Goal: Information Seeking & Learning: Learn about a topic

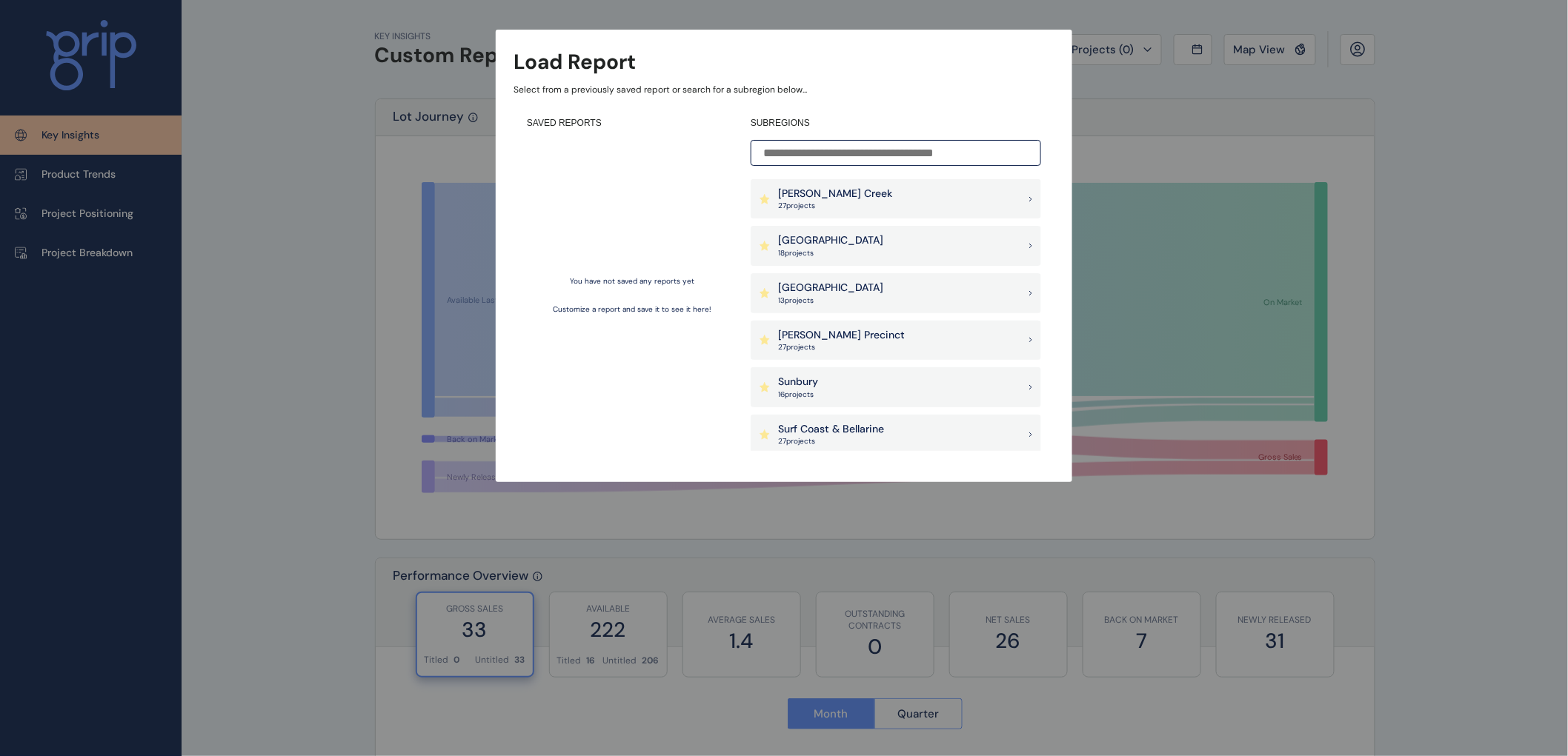
click at [909, 200] on div "[PERSON_NAME] Creek 27 project s" at bounding box center [896, 199] width 291 height 40
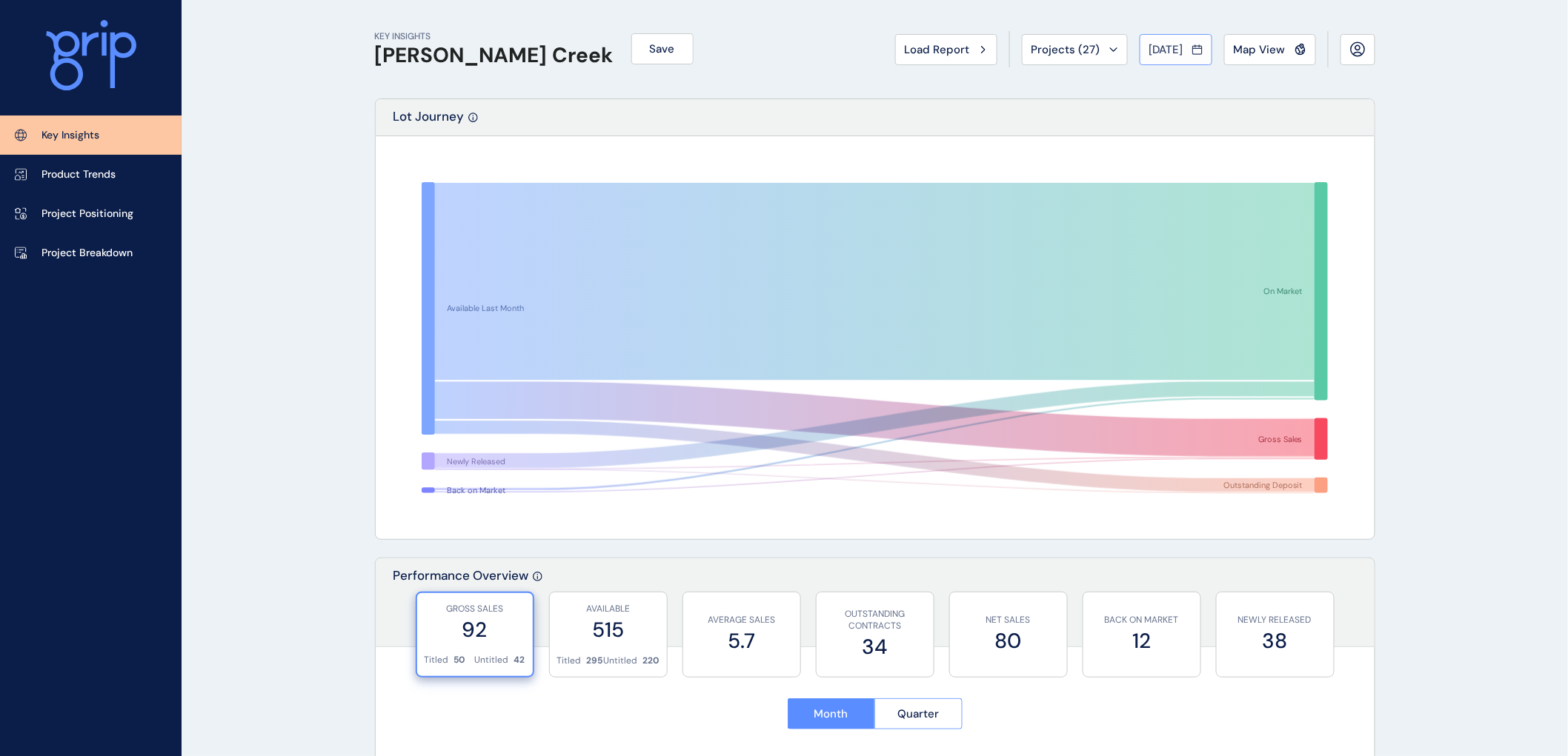
click at [1202, 46] on icon at bounding box center [1196, 50] width 9 height 8
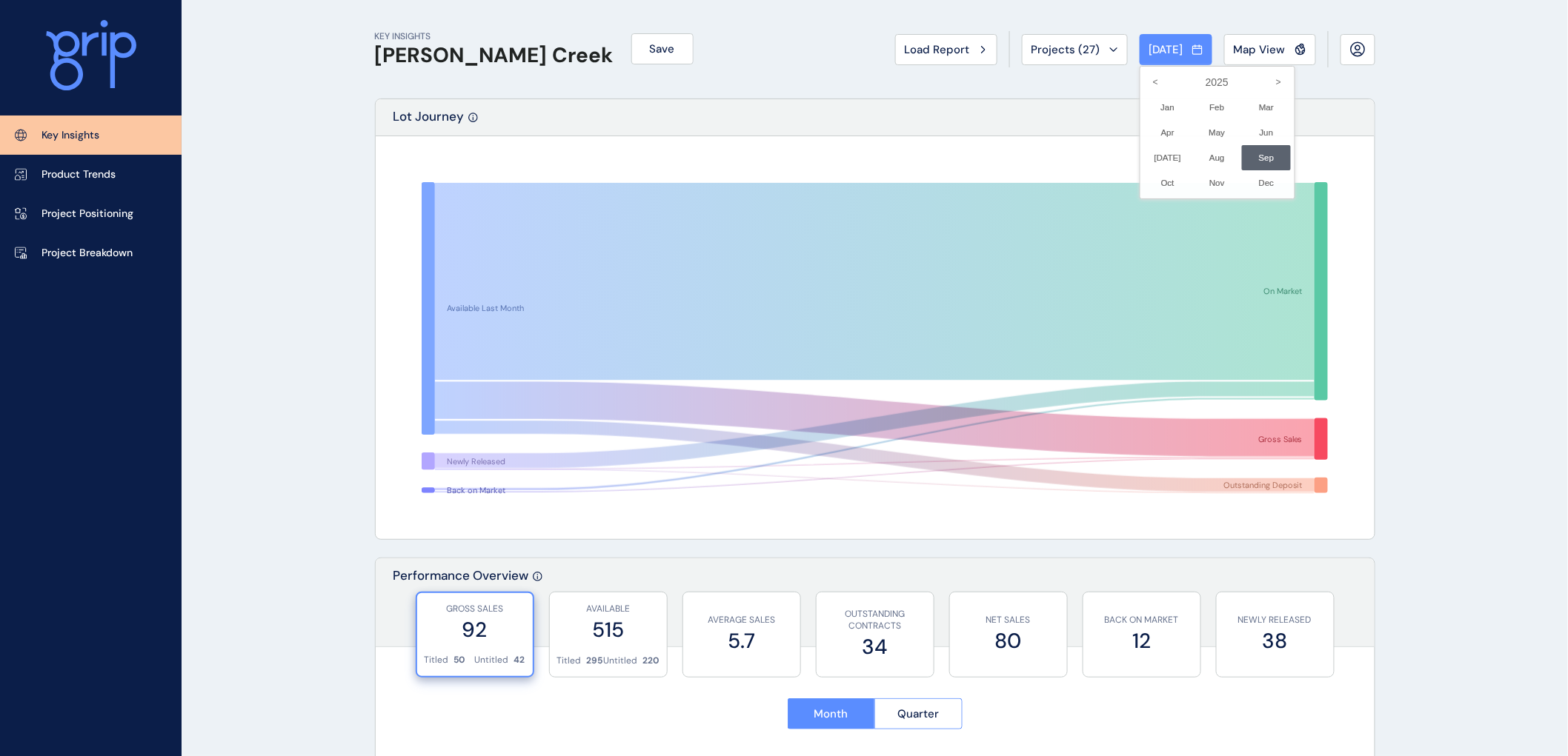
click at [829, 157] on div at bounding box center [784, 378] width 1568 height 756
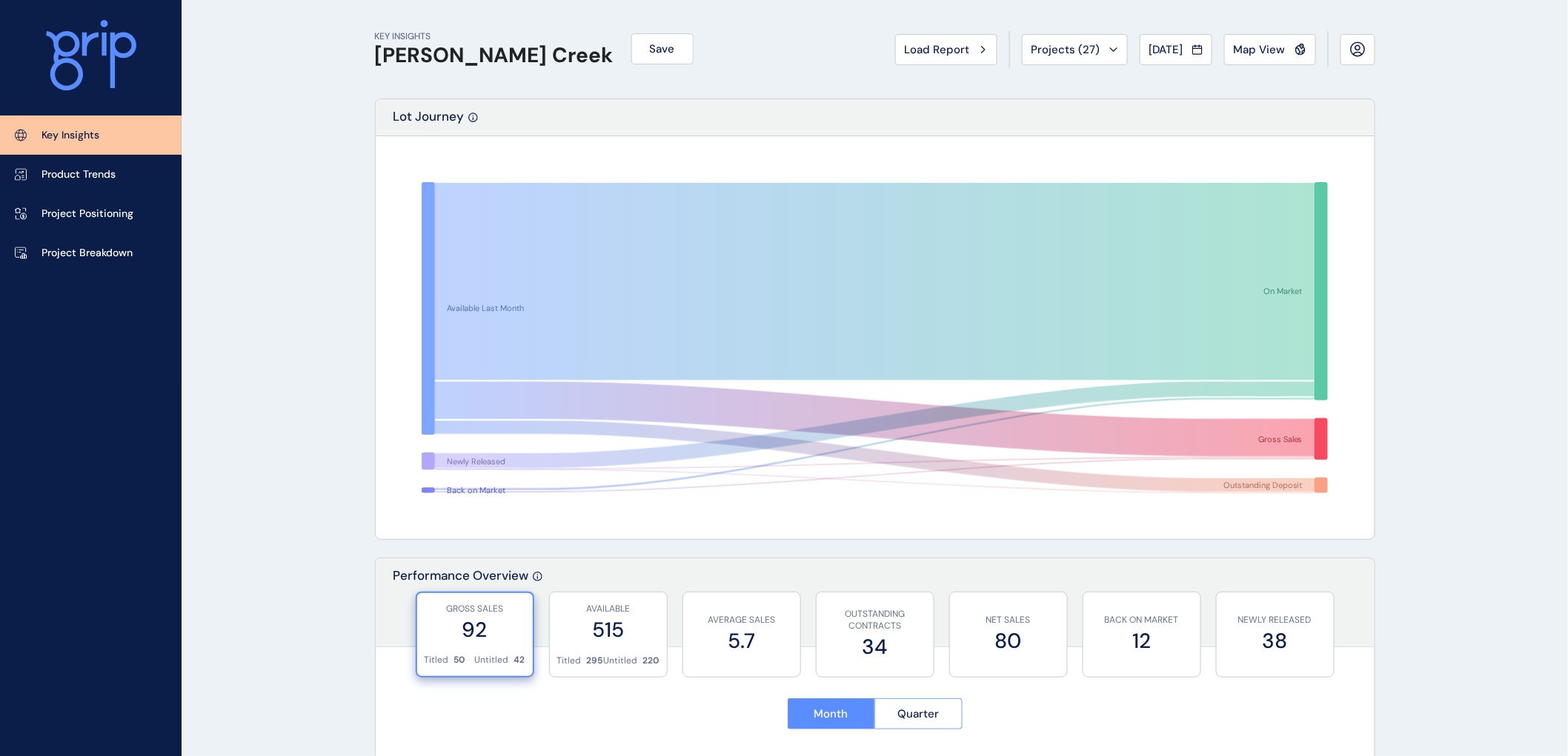
click at [922, 45] on span "Load Report" at bounding box center [937, 49] width 65 height 15
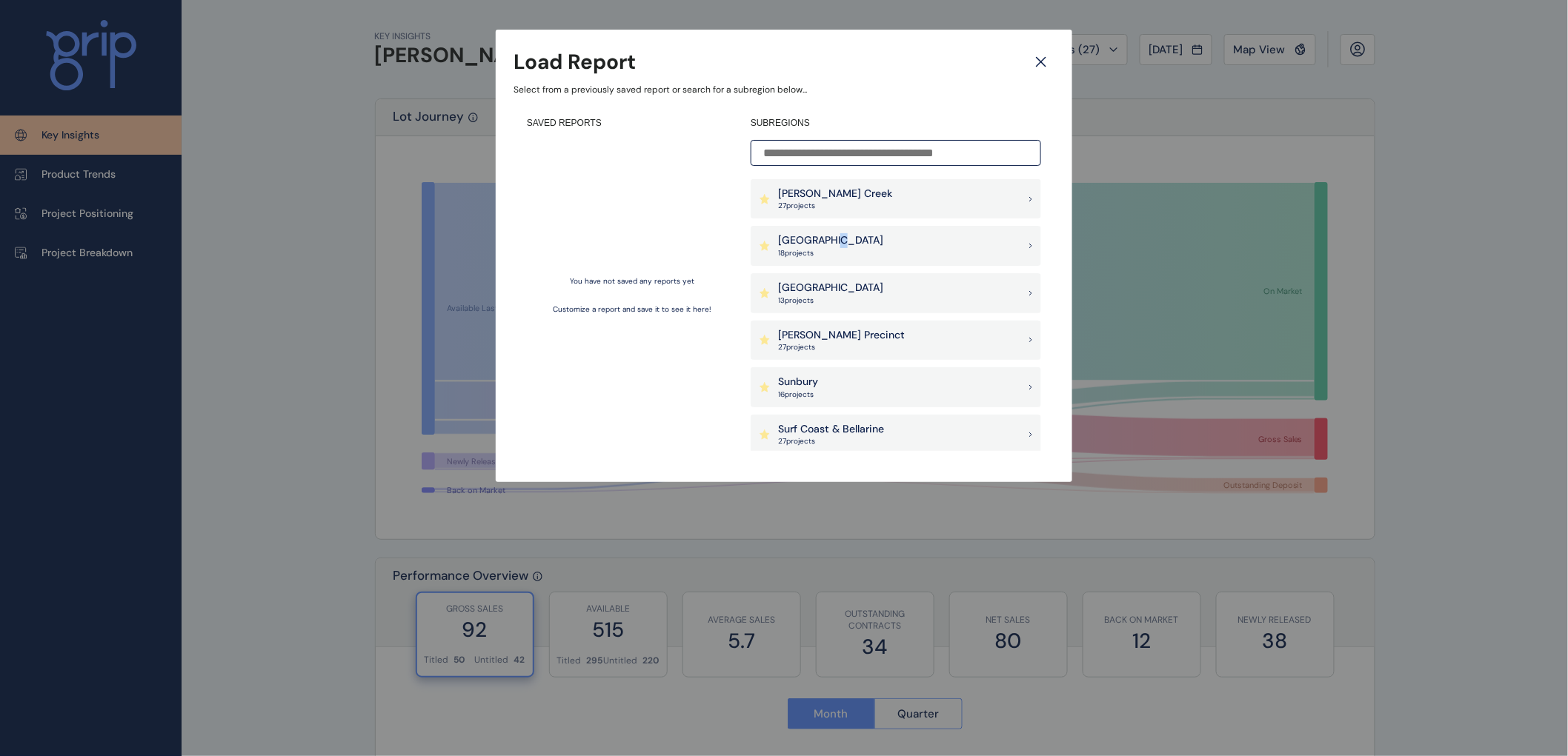
click at [830, 238] on p "[GEOGRAPHIC_DATA]" at bounding box center [830, 240] width 105 height 15
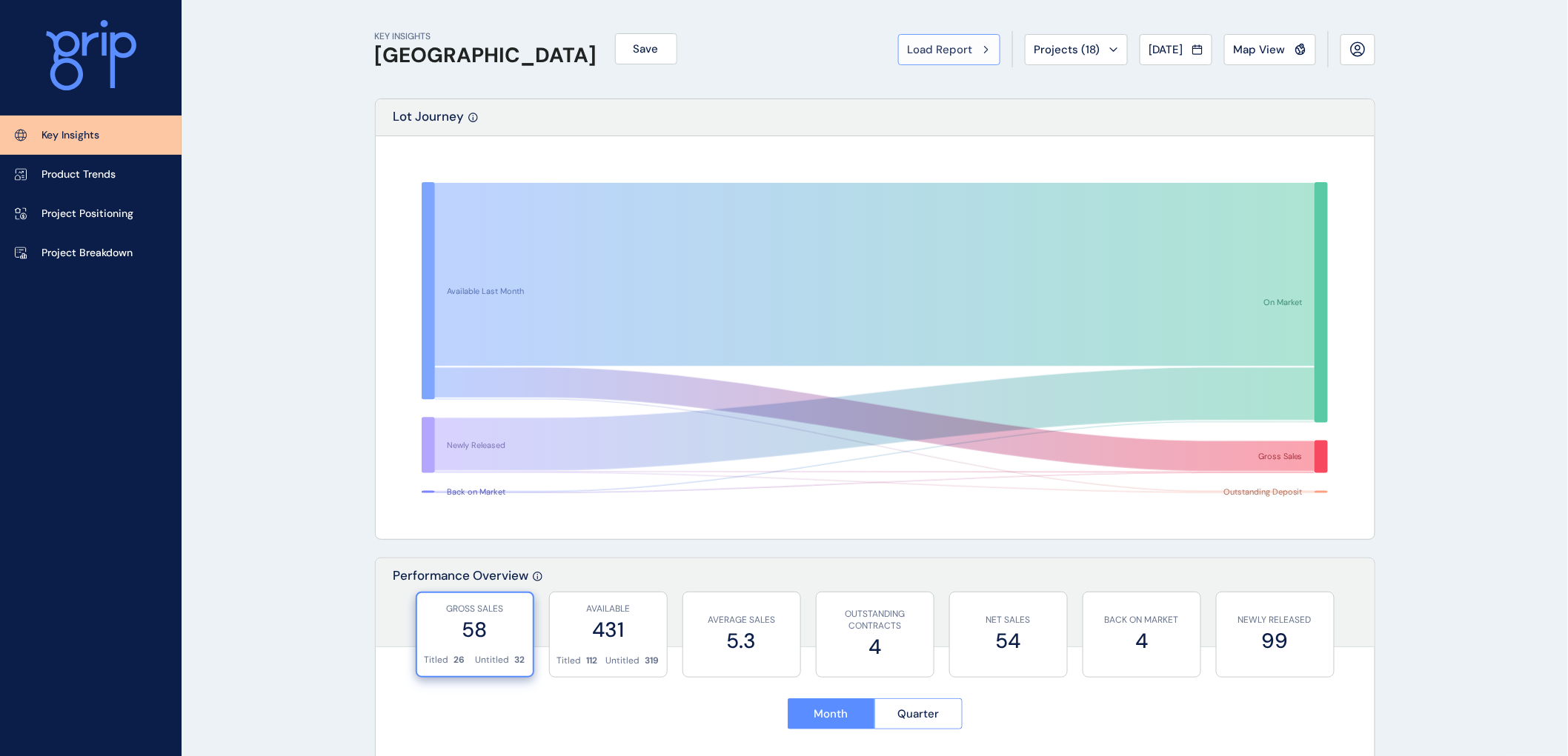
click at [911, 45] on span "Load Report" at bounding box center [940, 49] width 65 height 15
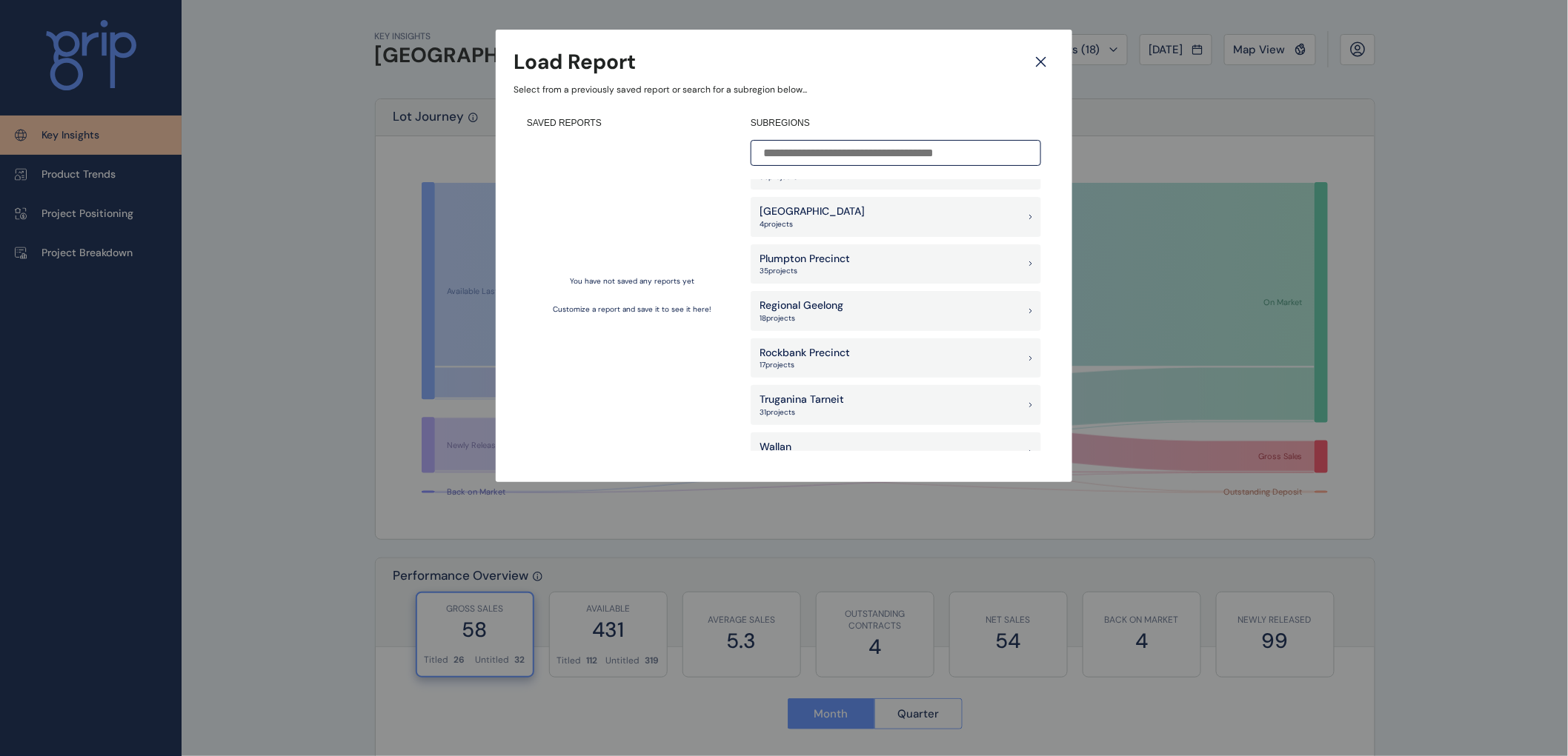
scroll to position [1069, 0]
click at [829, 301] on p "Plumpton Precinct" at bounding box center [805, 302] width 90 height 15
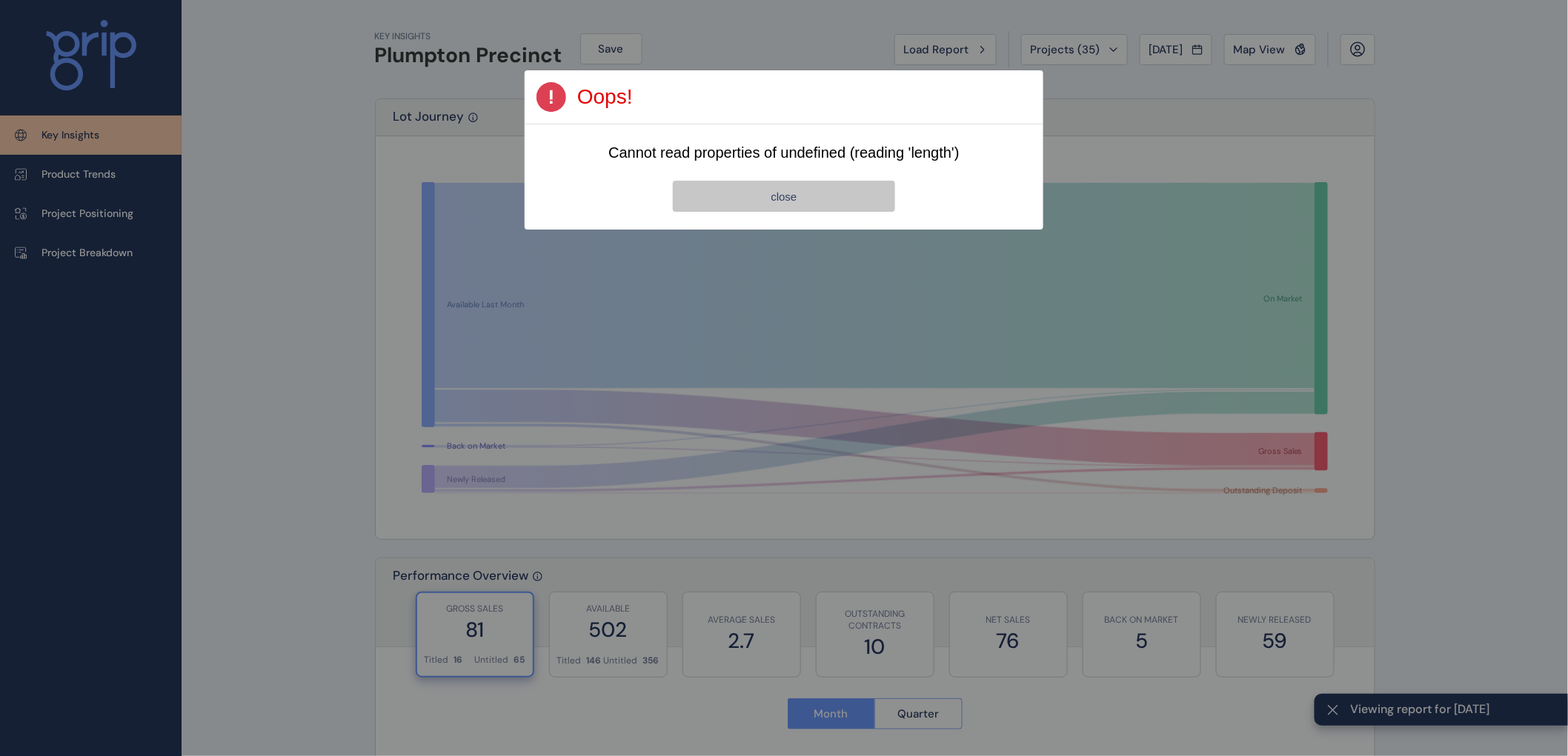
click at [796, 197] on span "close" at bounding box center [783, 196] width 26 height 12
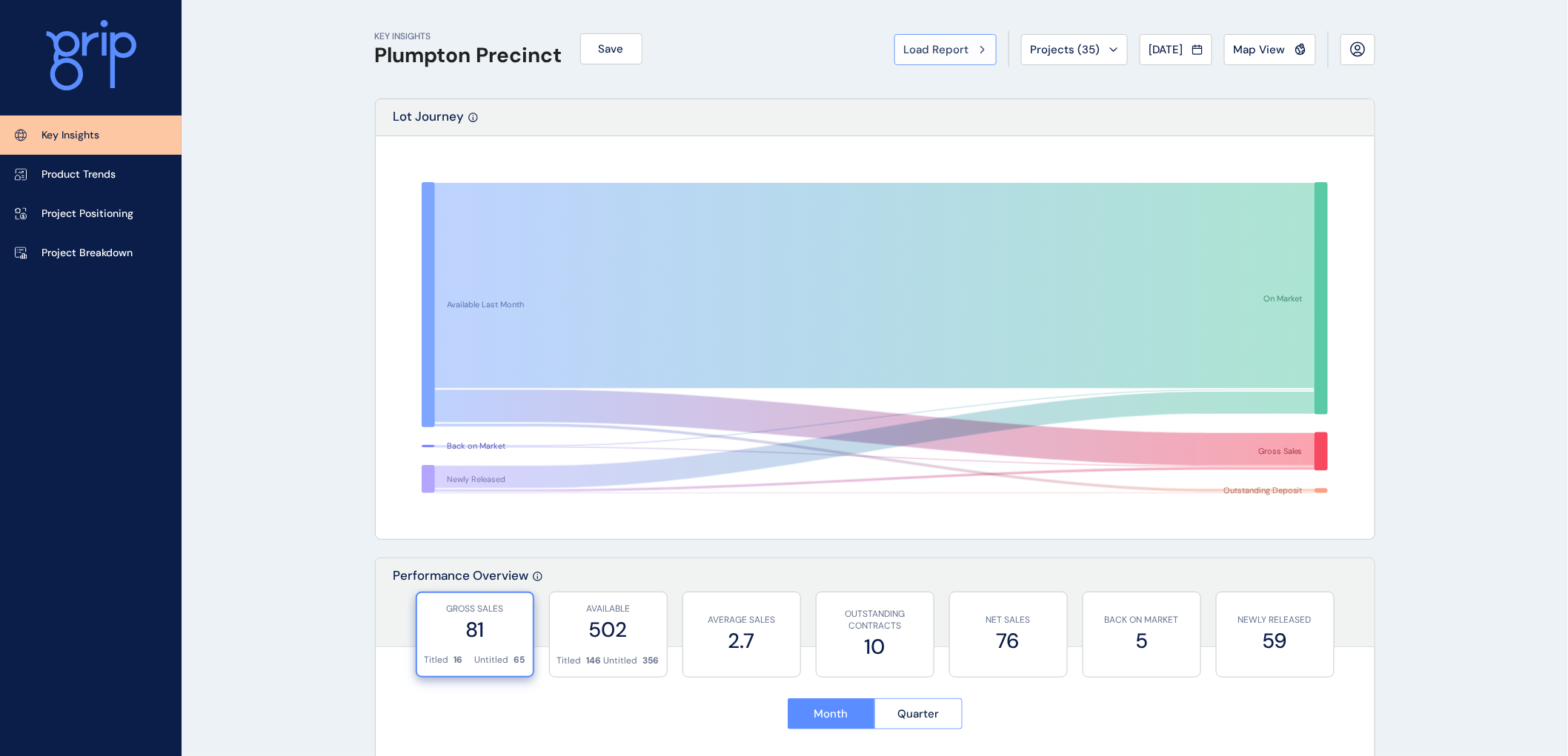
click at [924, 48] on span "Load Report" at bounding box center [937, 49] width 65 height 15
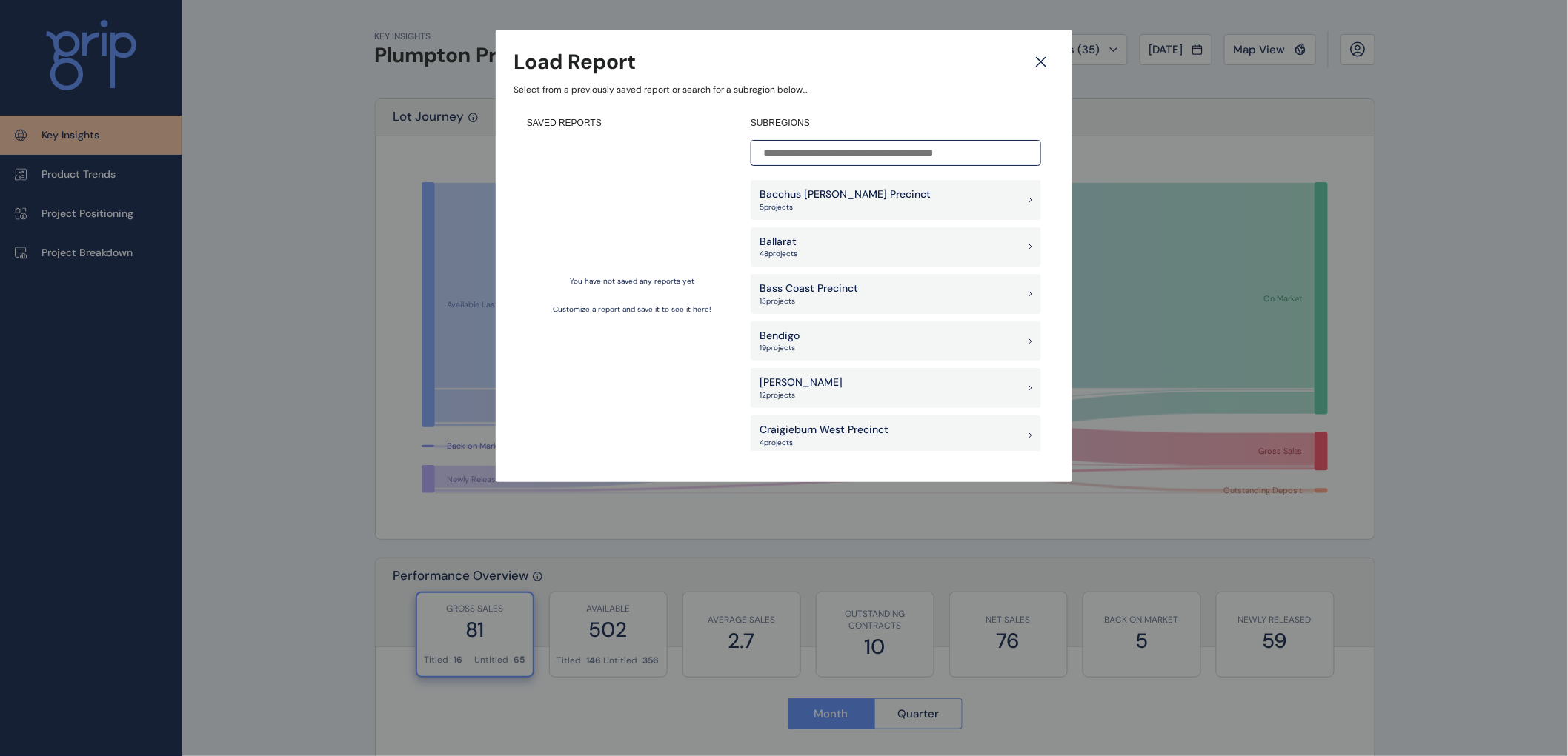
scroll to position [740, 0]
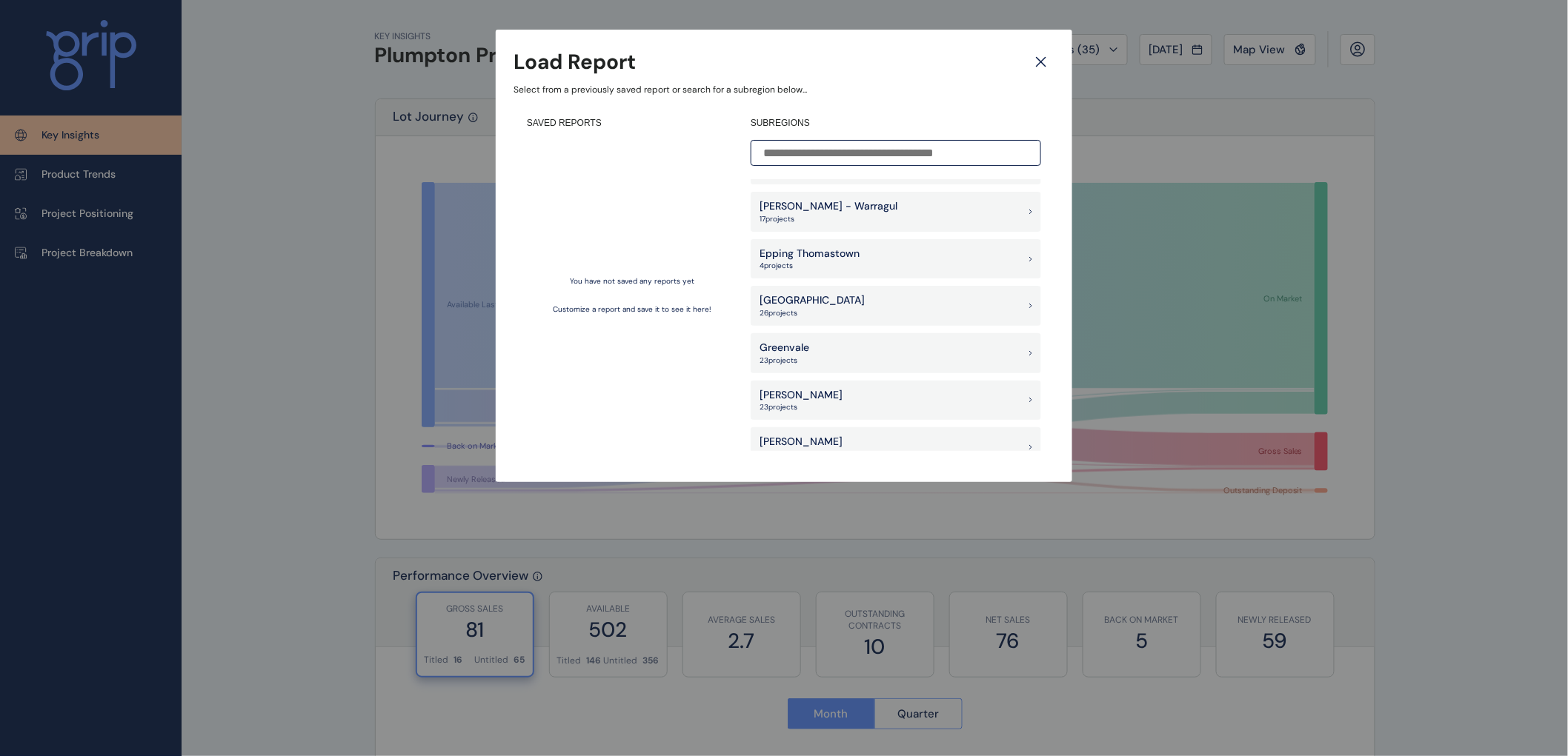
click at [787, 396] on p "[PERSON_NAME]" at bounding box center [801, 395] width 83 height 15
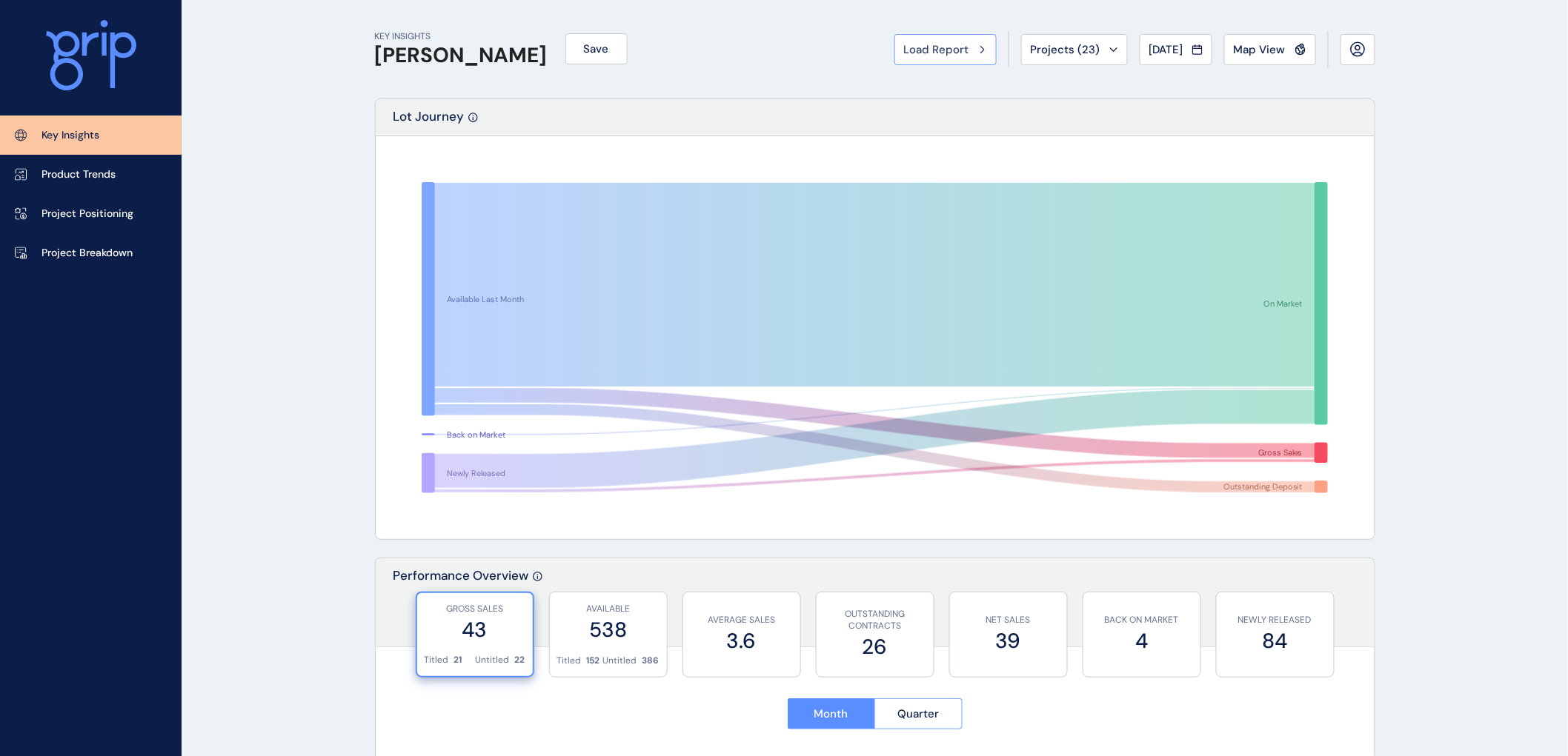
click at [904, 49] on span "Load Report" at bounding box center [937, 49] width 65 height 15
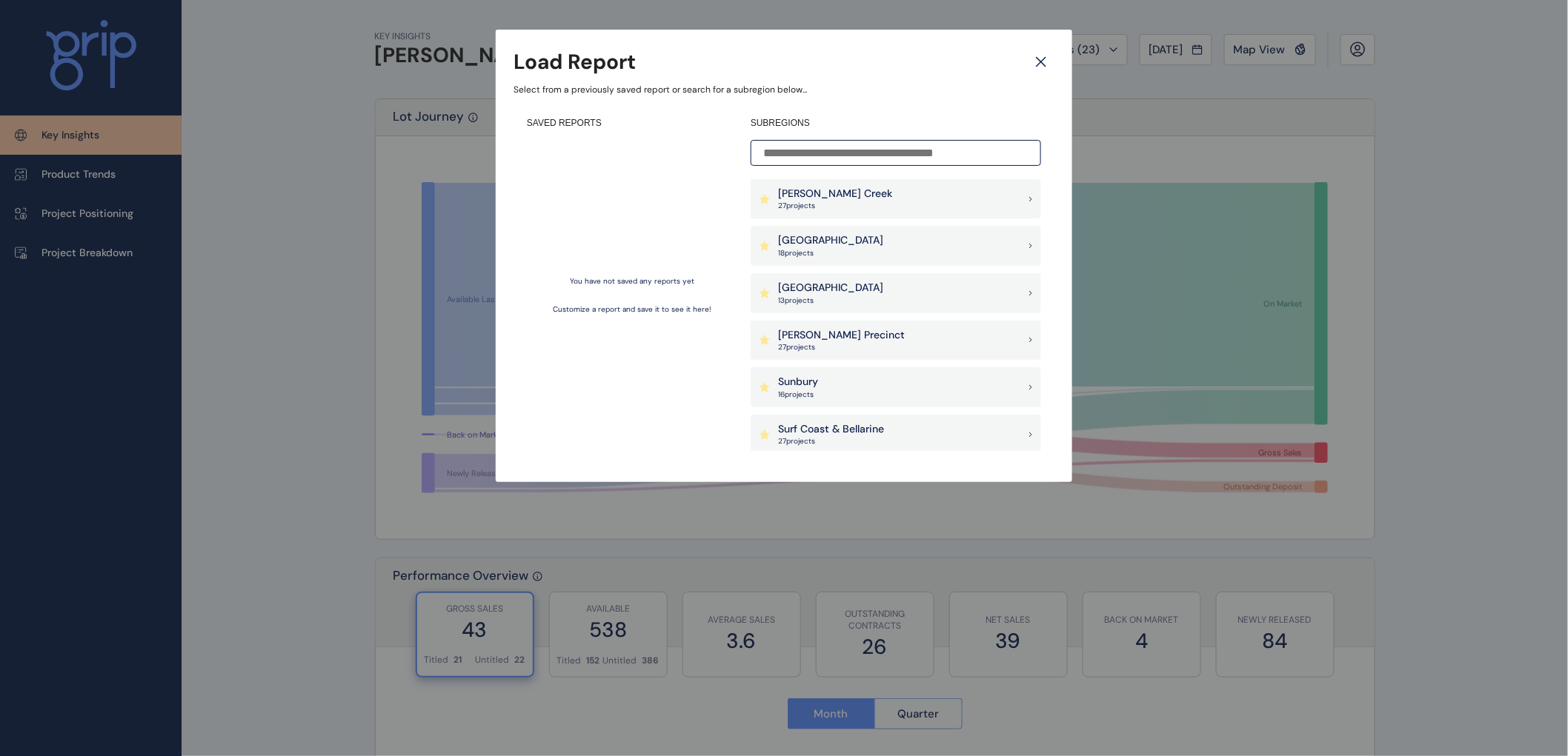
click at [790, 381] on p "Sunbury" at bounding box center [798, 382] width 40 height 15
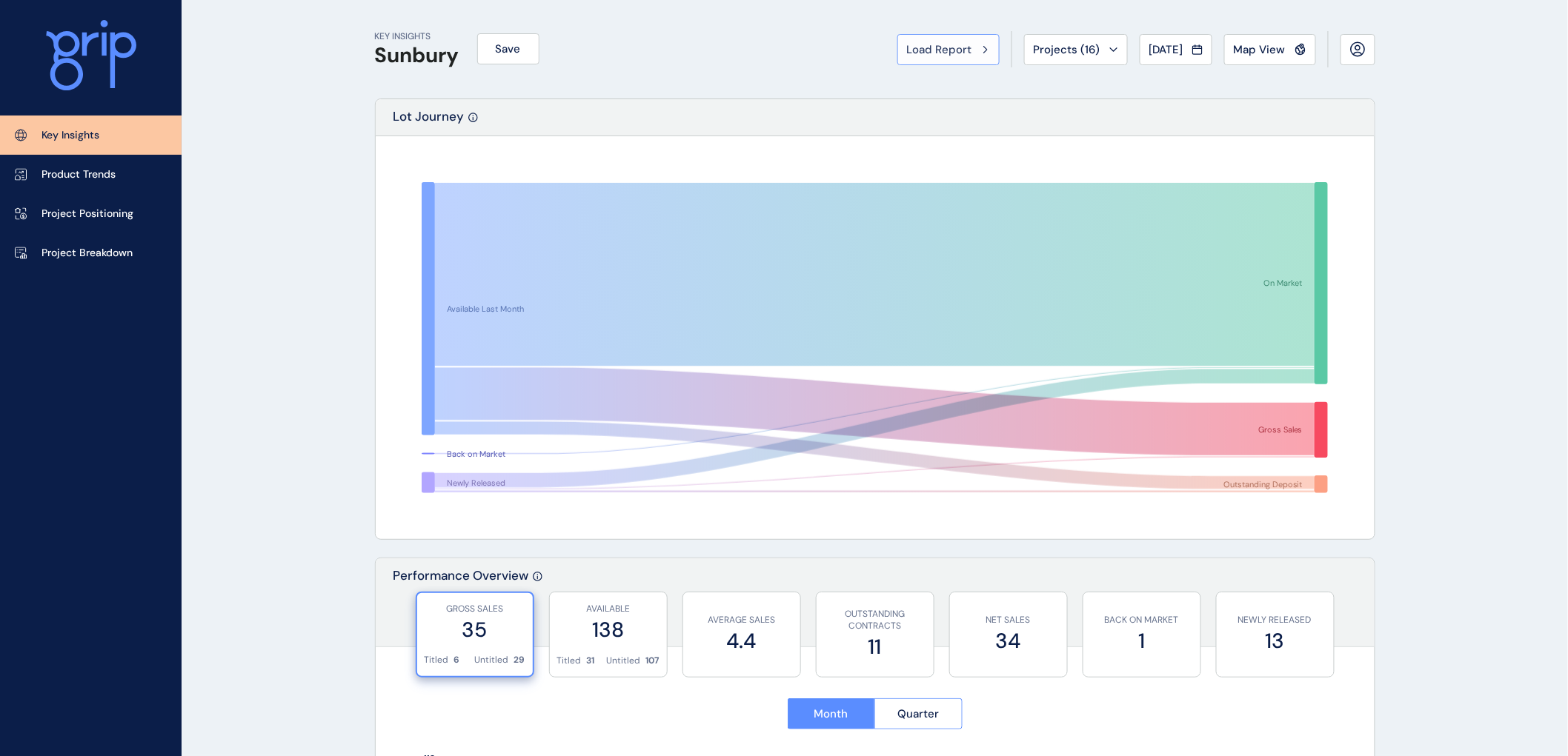
click at [950, 48] on span "Load Report" at bounding box center [940, 49] width 65 height 15
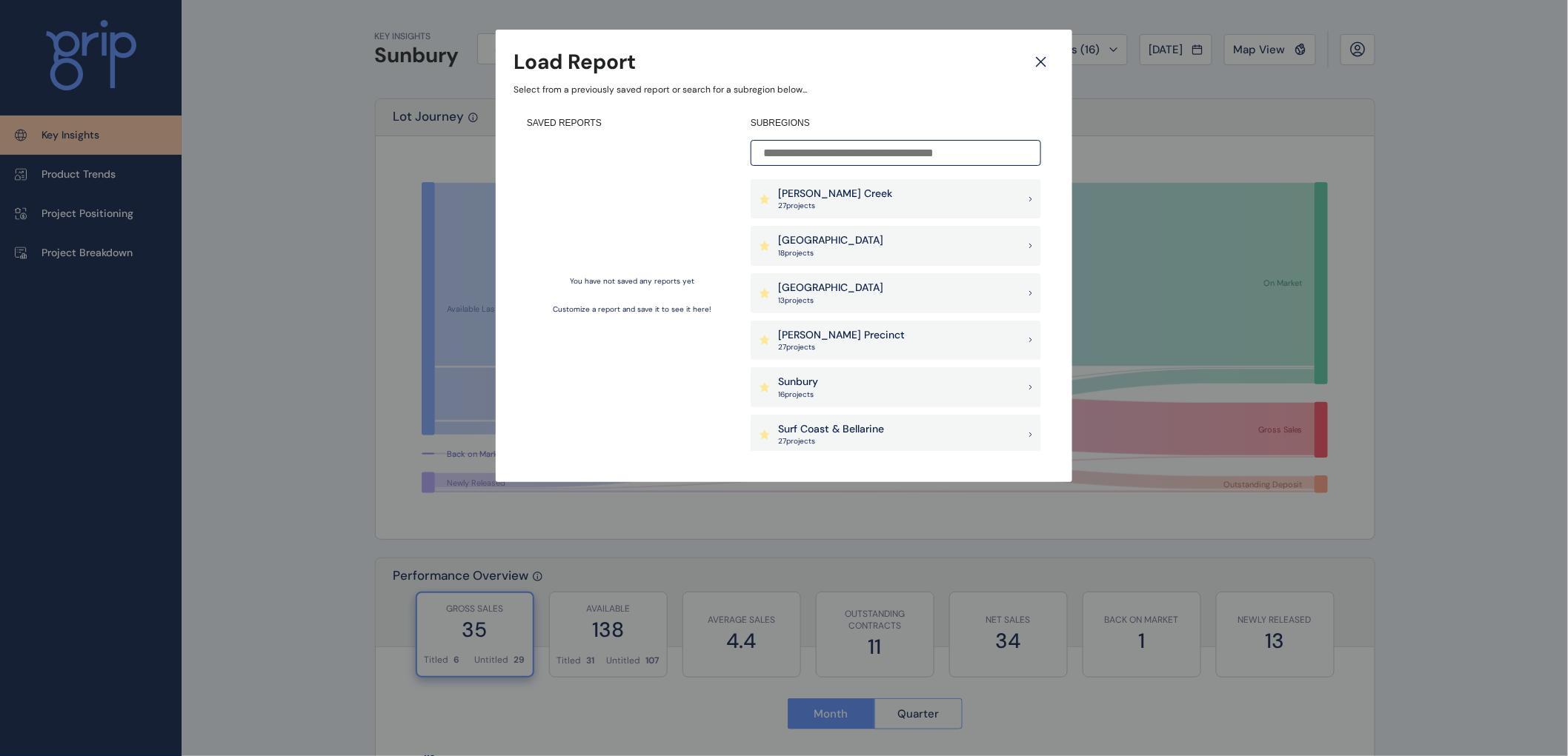
click at [817, 203] on p "27 project s" at bounding box center [835, 206] width 114 height 10
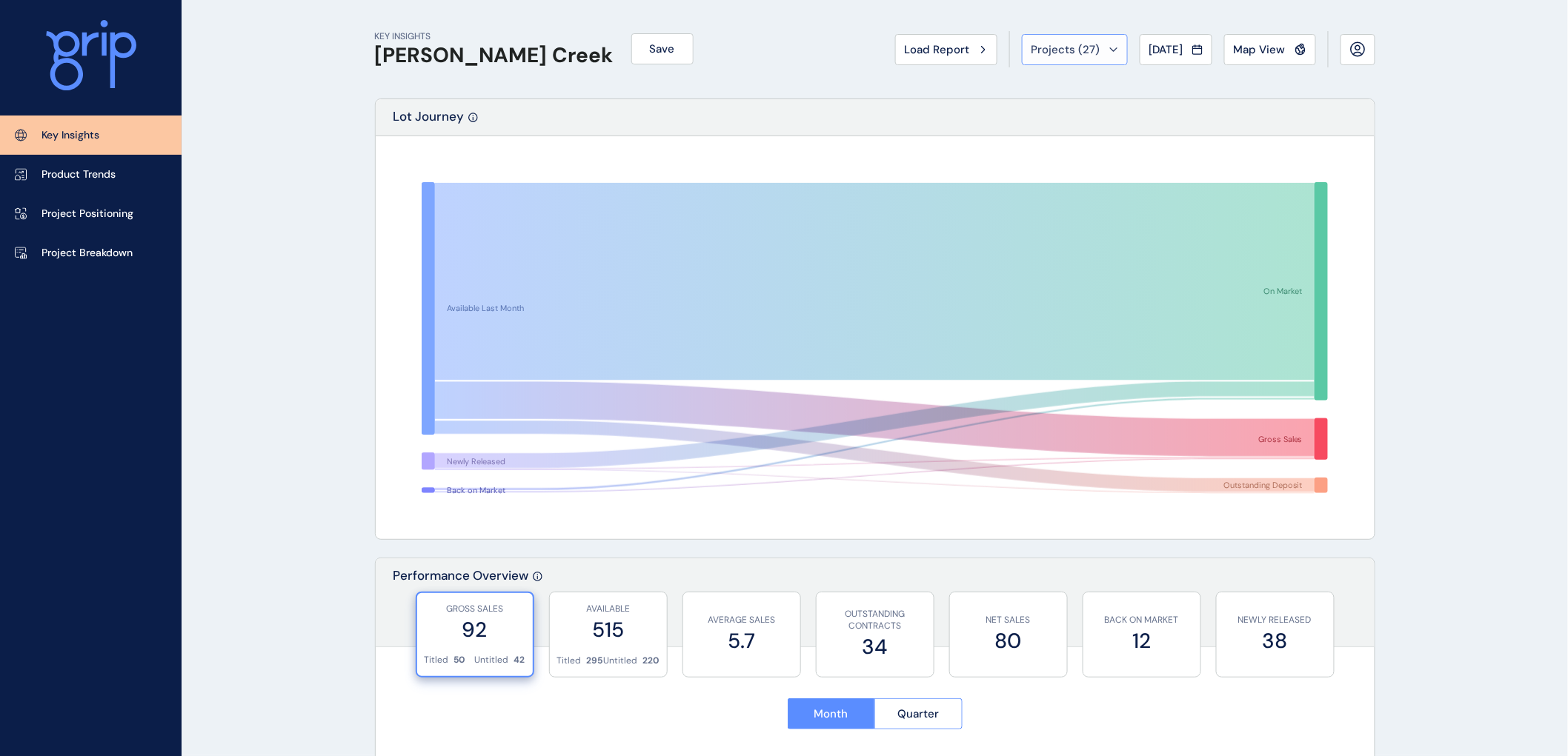
click at [1110, 48] on icon at bounding box center [1113, 50] width 9 height 5
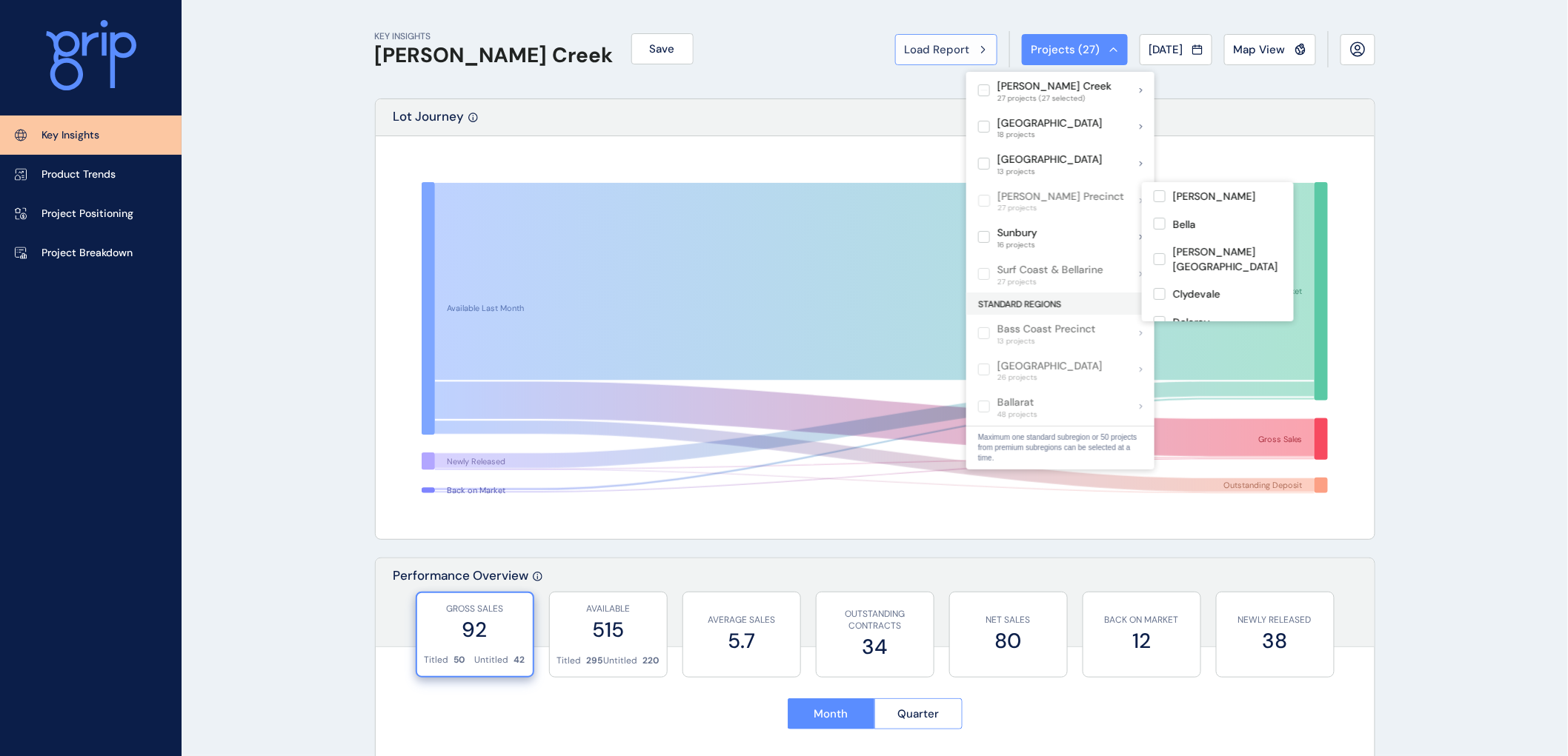
click at [895, 40] on button "Load Report" at bounding box center [946, 50] width 102 height 31
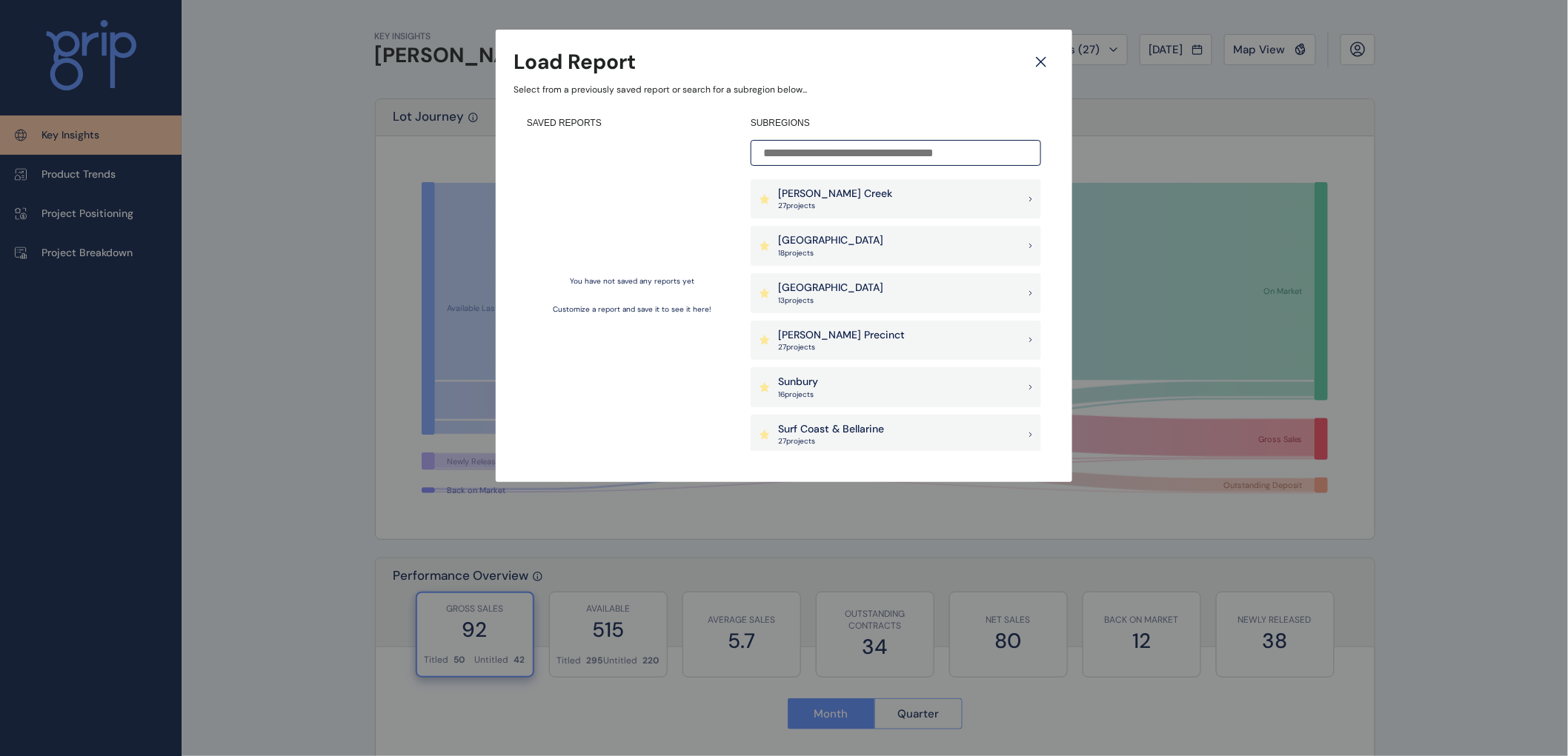
click at [818, 240] on p "[GEOGRAPHIC_DATA]" at bounding box center [830, 240] width 105 height 15
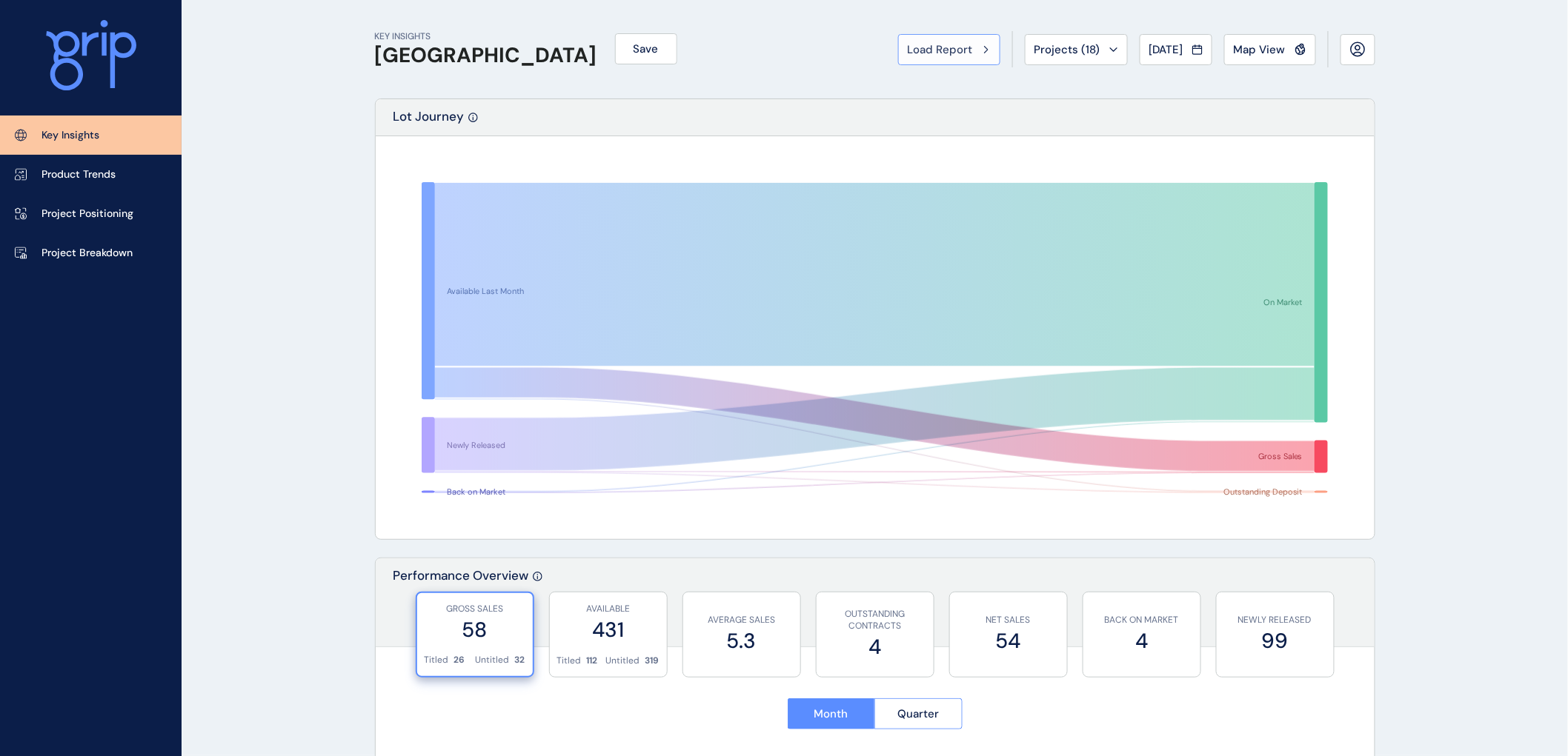
click at [913, 42] on span "Load Report" at bounding box center [940, 49] width 65 height 15
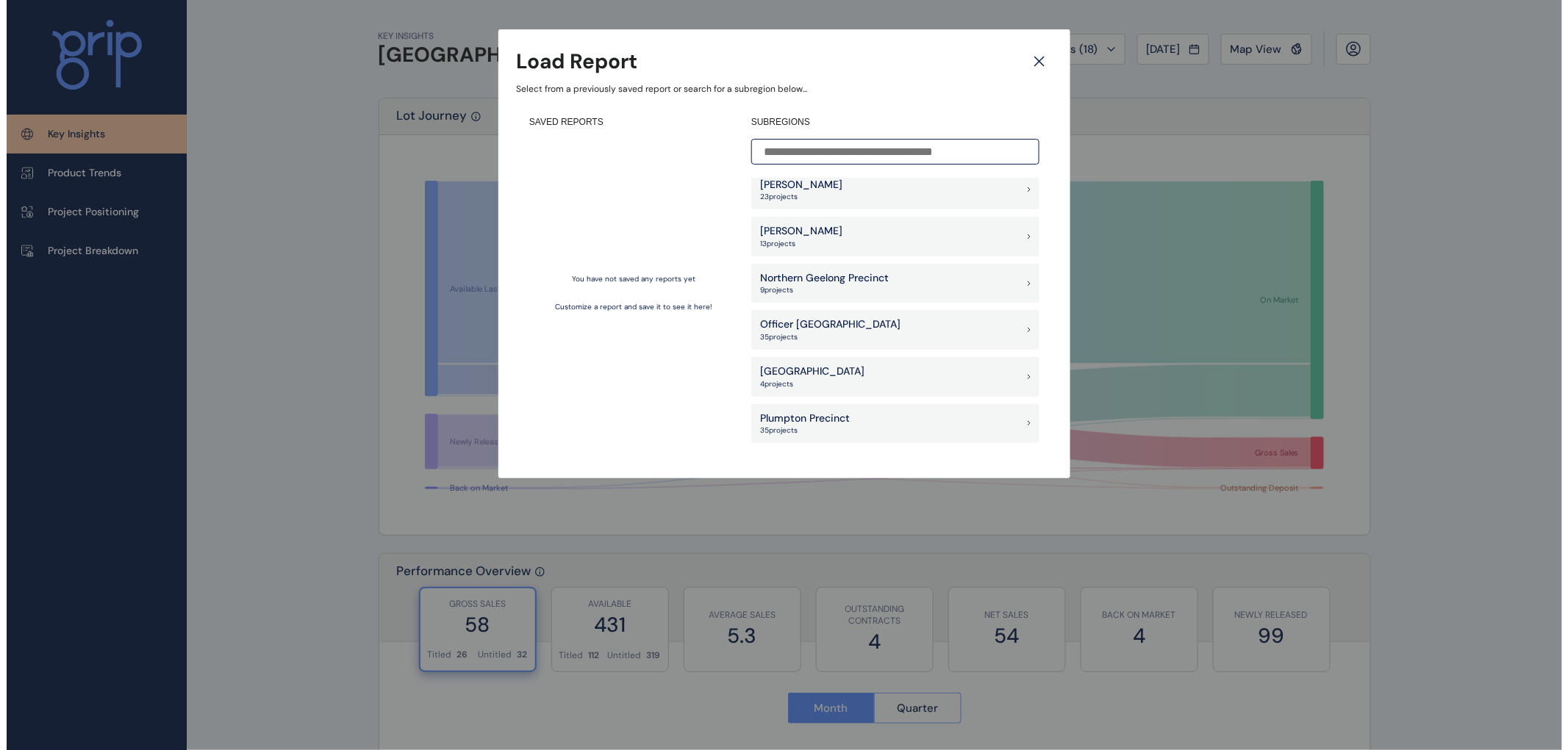
scroll to position [980, 0]
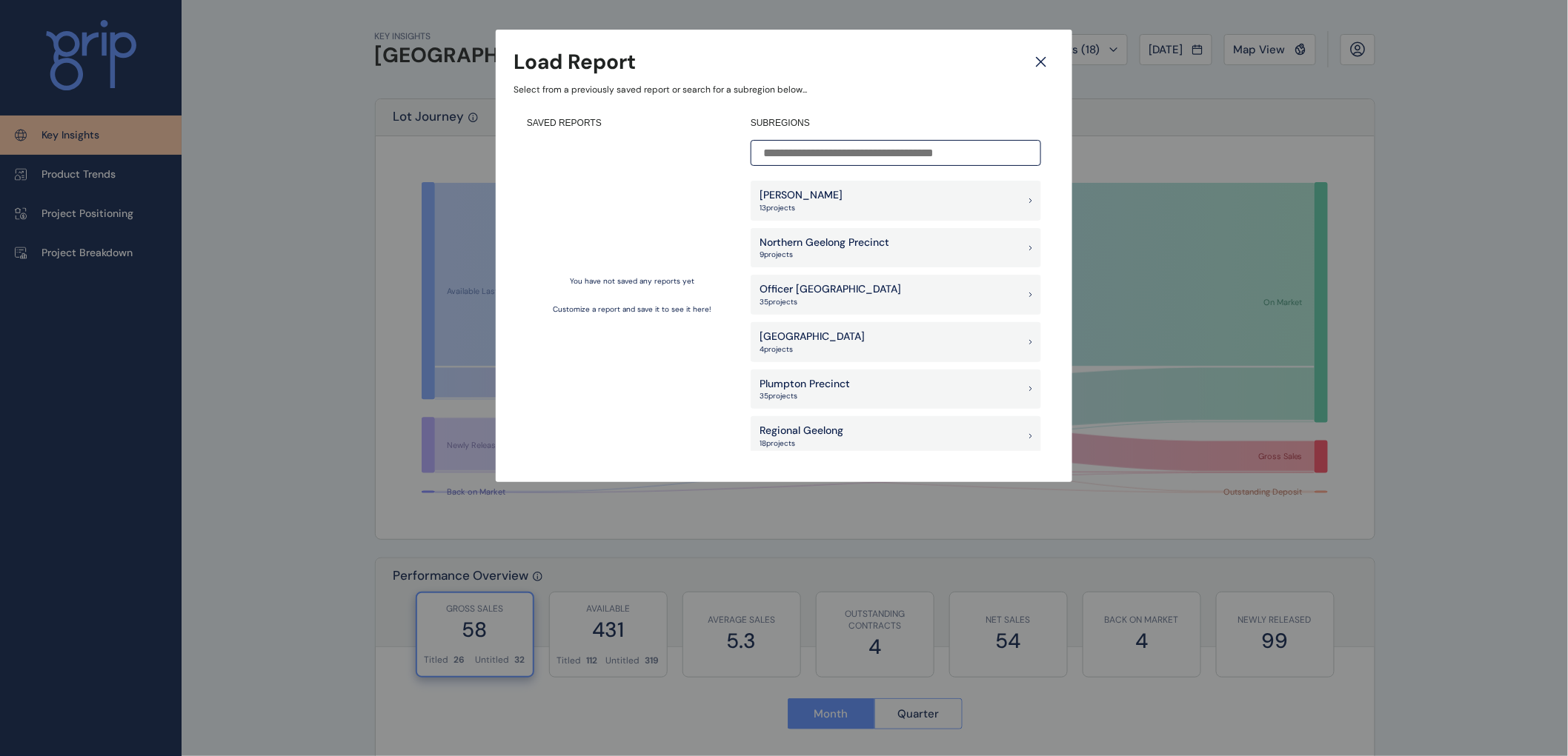
click at [806, 380] on p "Plumpton Precinct" at bounding box center [805, 384] width 90 height 15
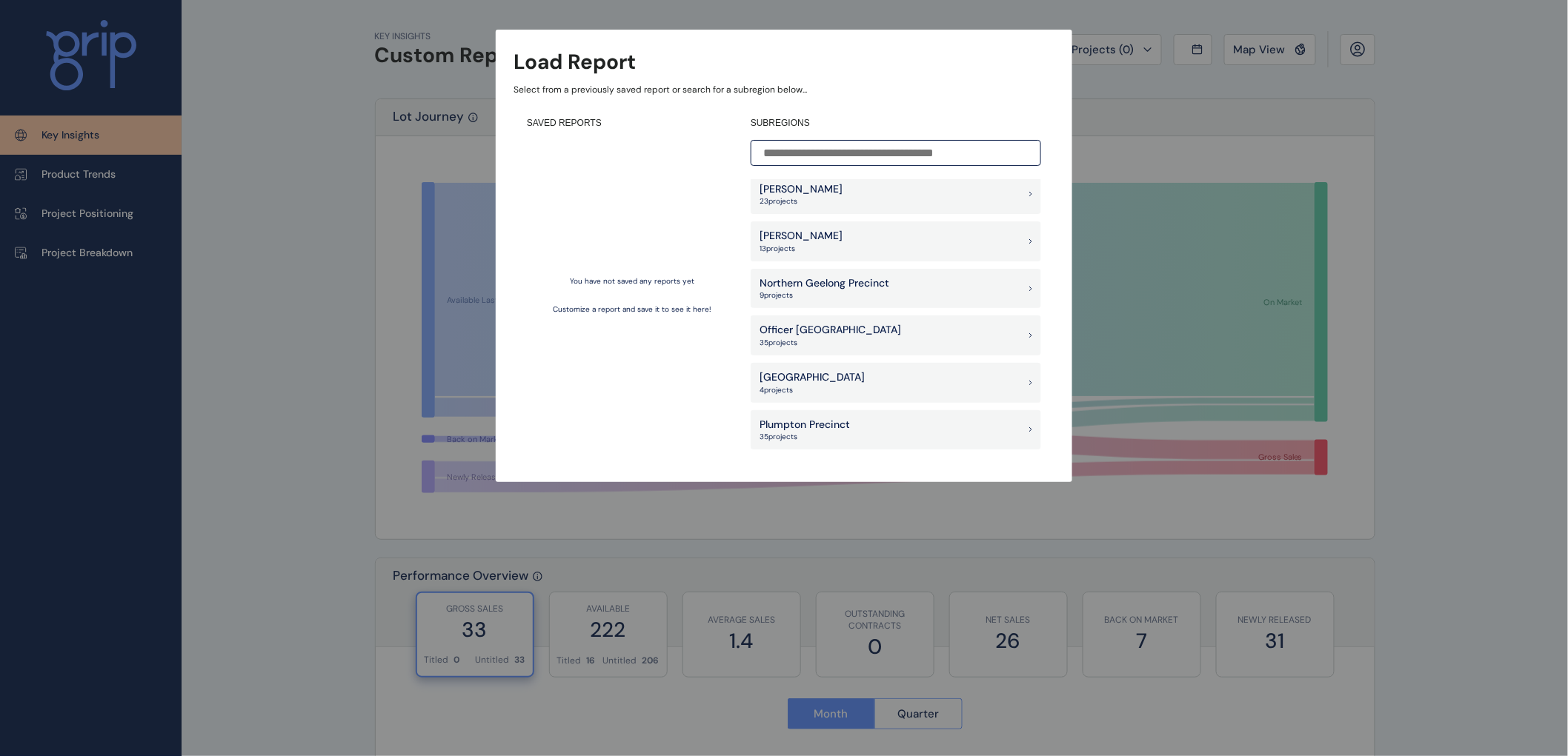
scroll to position [987, 0]
click at [788, 386] on p "Plumpton Precinct" at bounding box center [805, 384] width 90 height 15
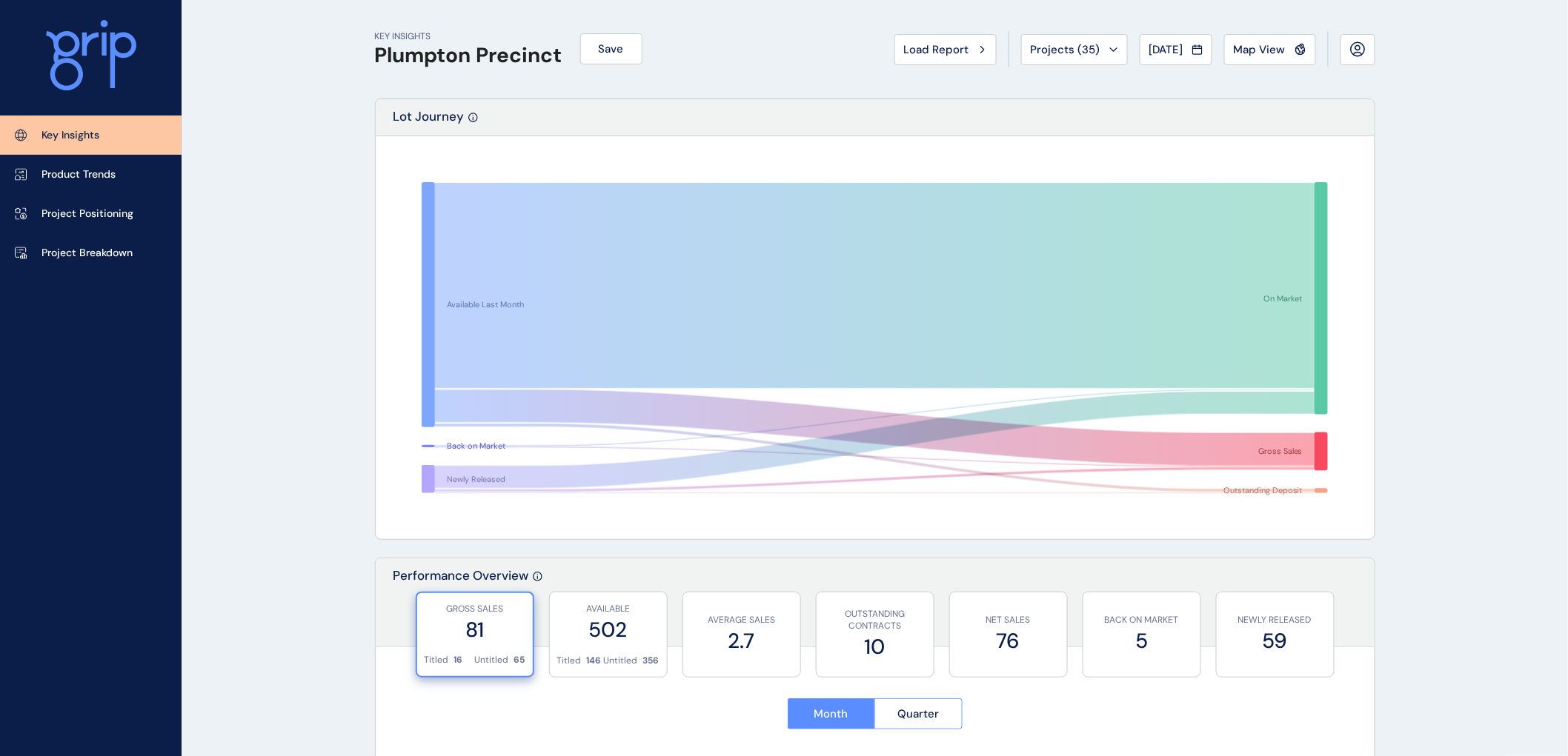
click at [949, 49] on span "Load Report" at bounding box center [937, 49] width 65 height 15
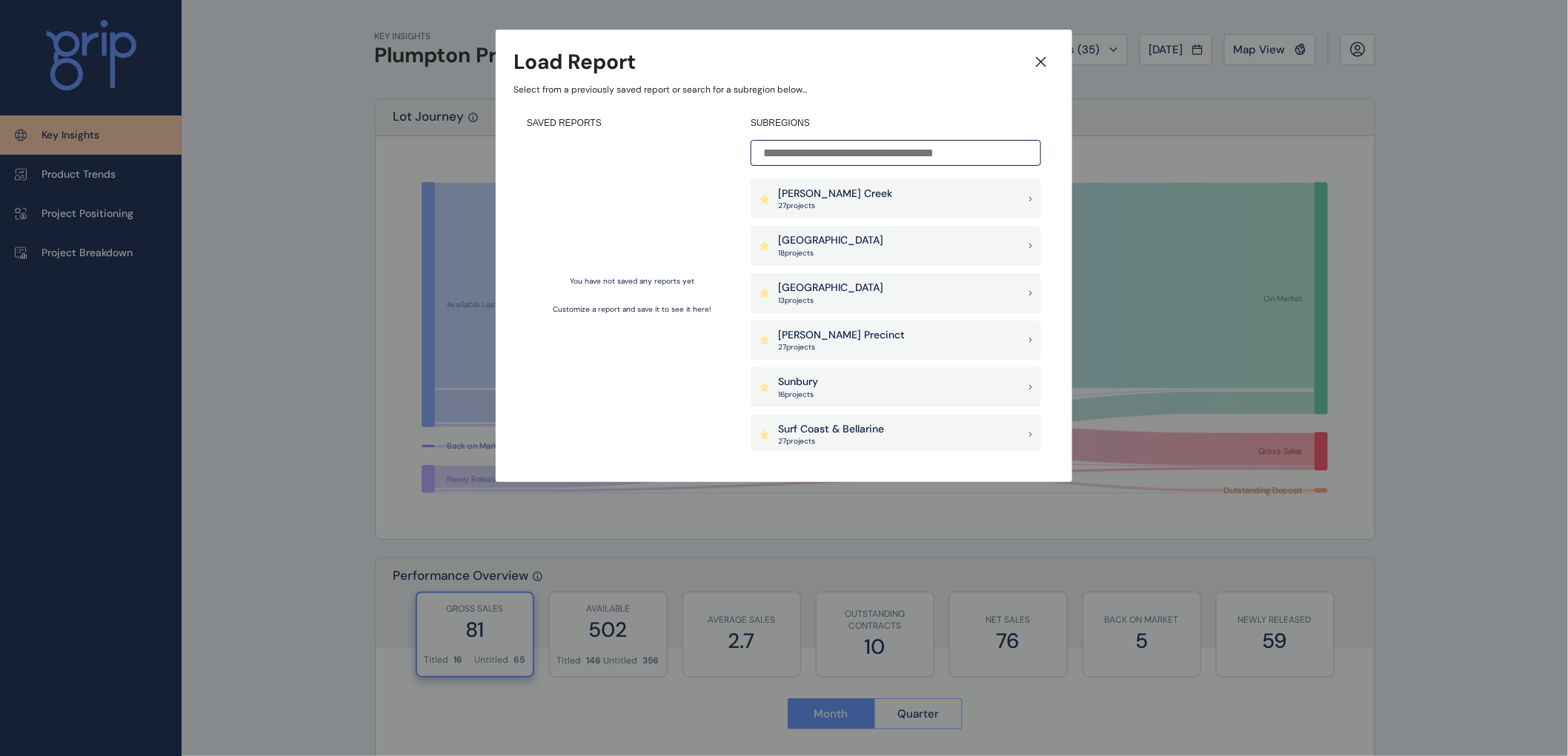
click at [817, 204] on p "27 project s" at bounding box center [835, 206] width 114 height 10
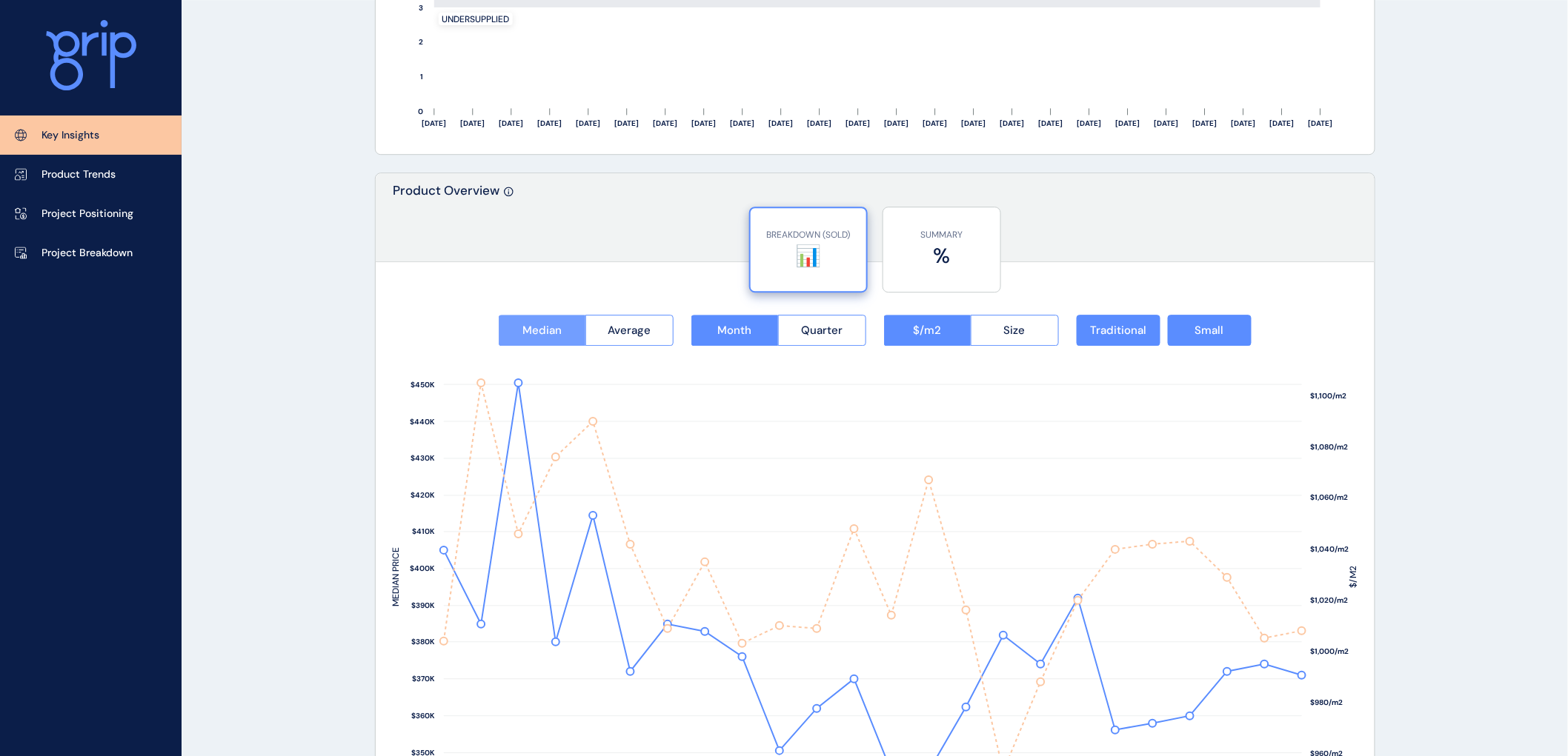
scroll to position [1811, 0]
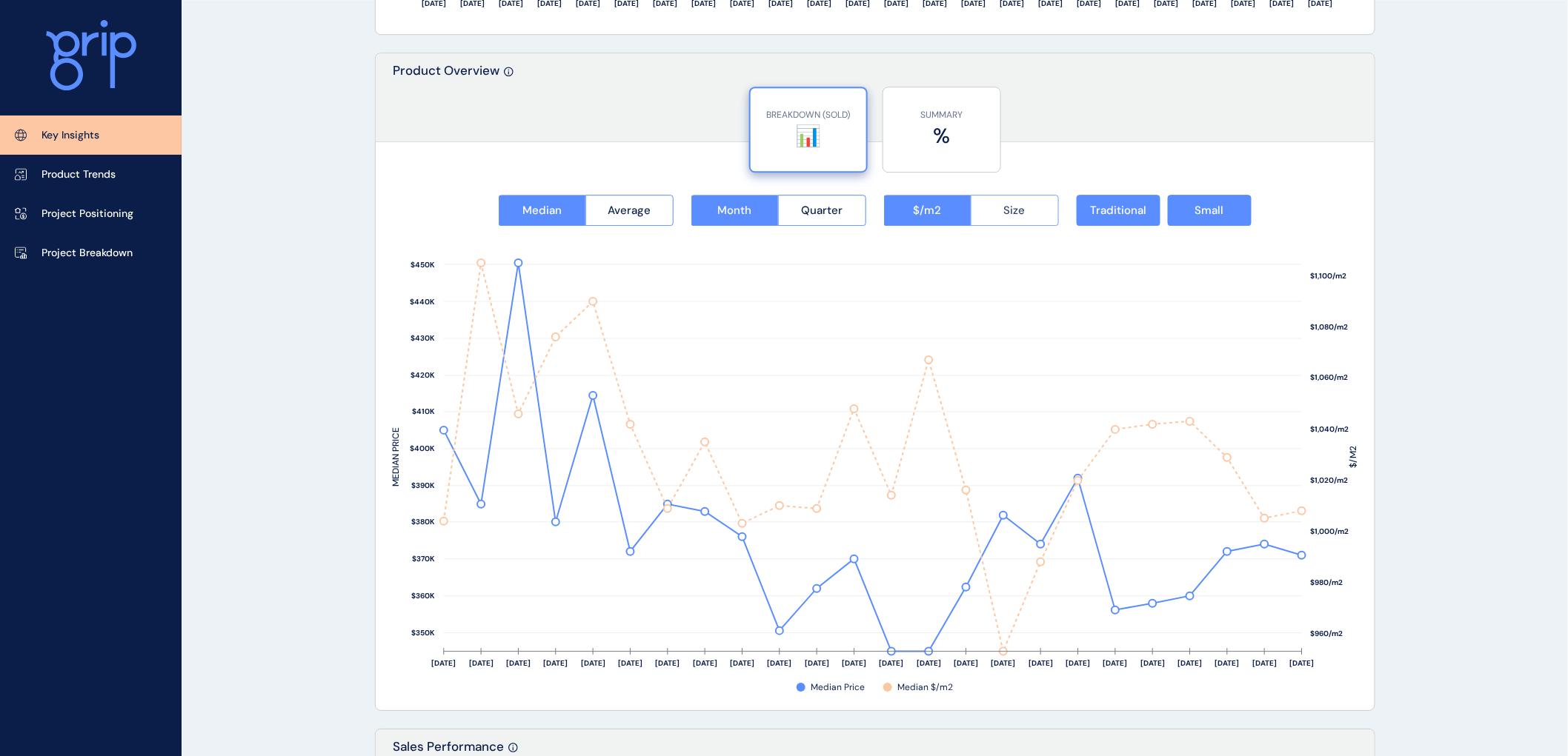
click at [1021, 202] on button "Size" at bounding box center [1014, 210] width 88 height 31
